Goal: Go to known website: Access a specific website the user already knows

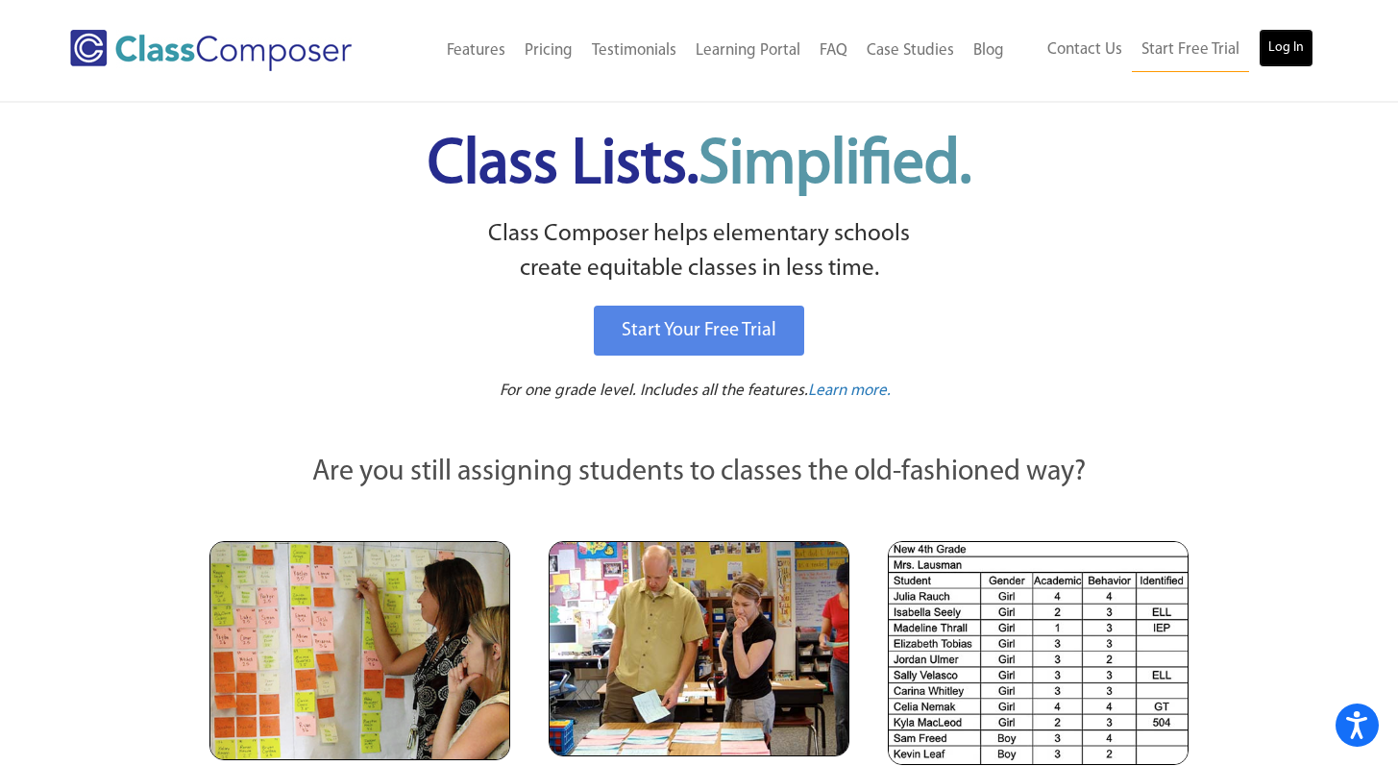
click at [1286, 47] on link "Log In" at bounding box center [1285, 48] width 55 height 38
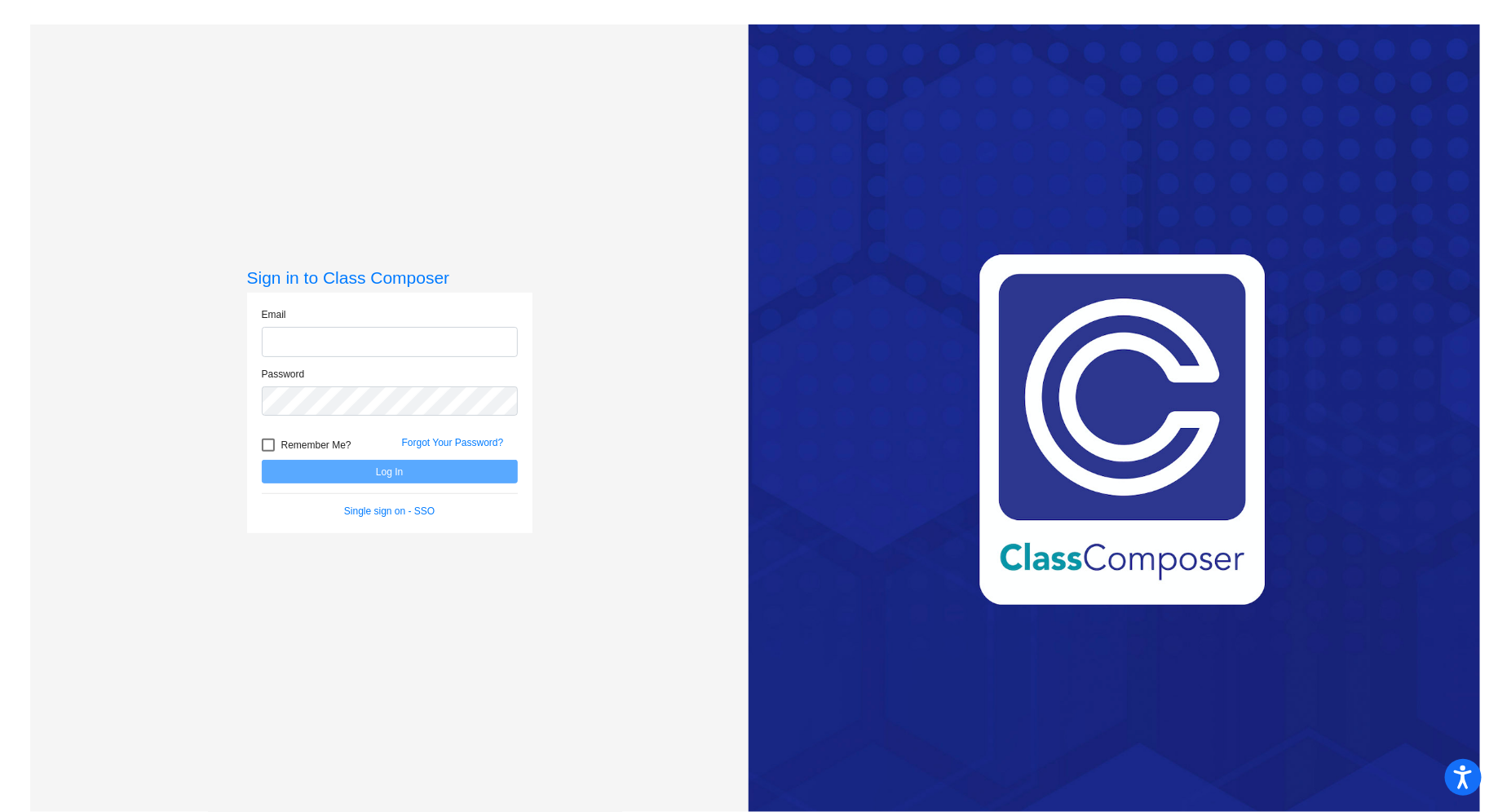
type input "edavis@sd25.org"
click at [400, 476] on button "Log In" at bounding box center [390, 472] width 256 height 24
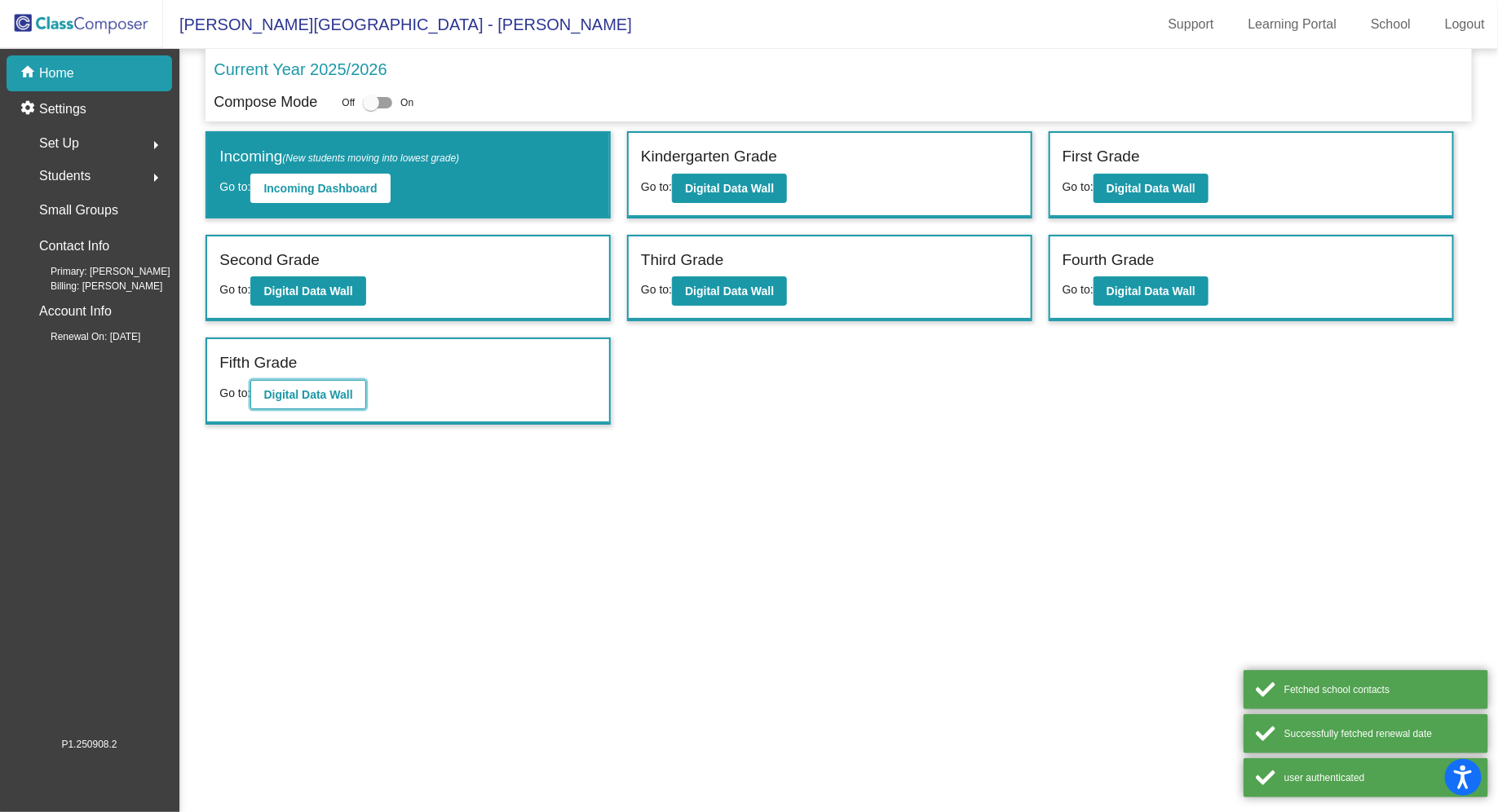
click at [322, 400] on button "Digital Data Wall" at bounding box center [307, 395] width 115 height 30
